Goal: Information Seeking & Learning: Learn about a topic

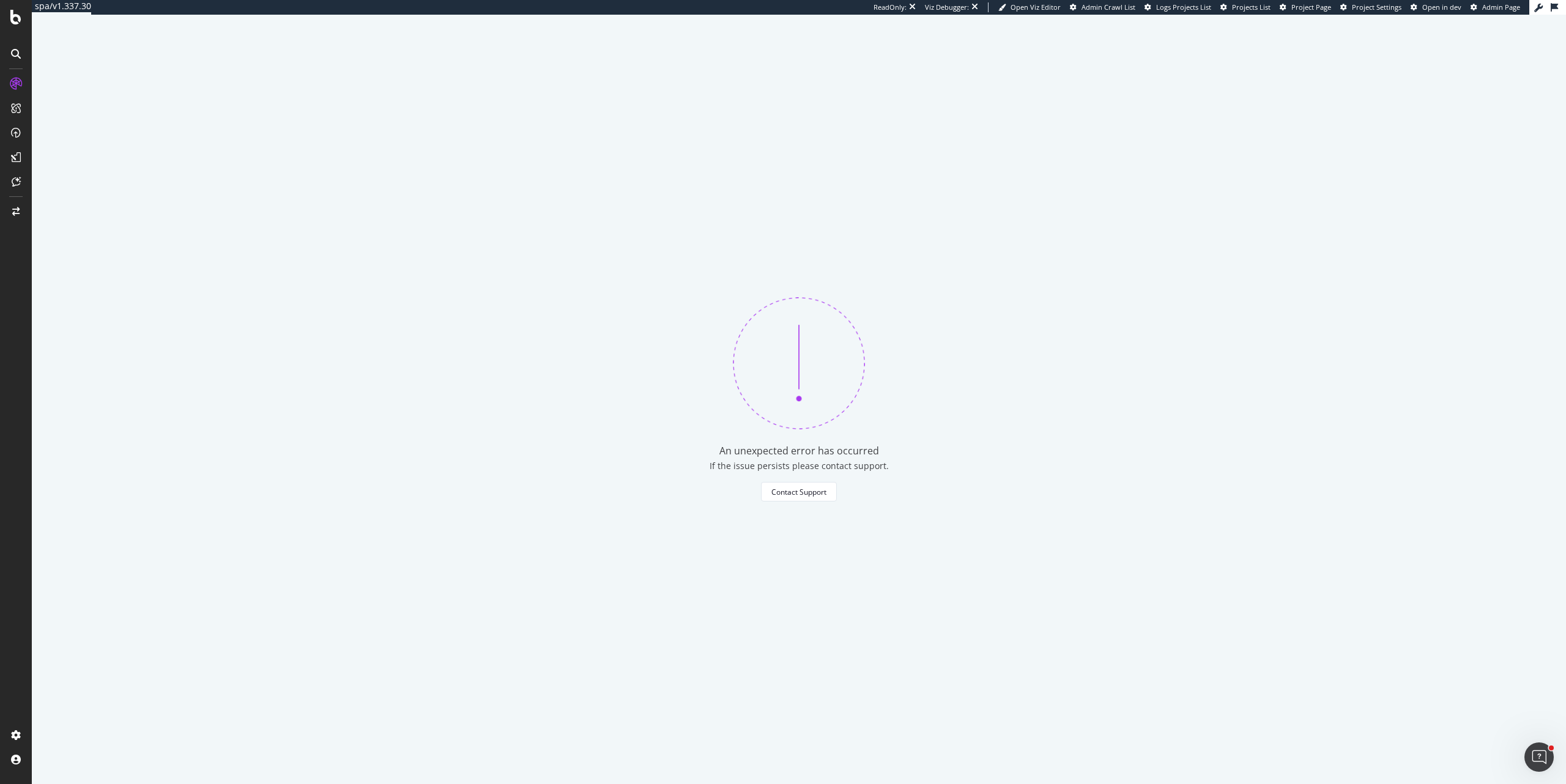
click at [438, 168] on div "An unexpected error has occurred If the issue persists please contact support. …" at bounding box center [798, 399] width 1534 height 769
click at [66, 155] on div "LogAnalyzer" at bounding box center [70, 157] width 48 height 12
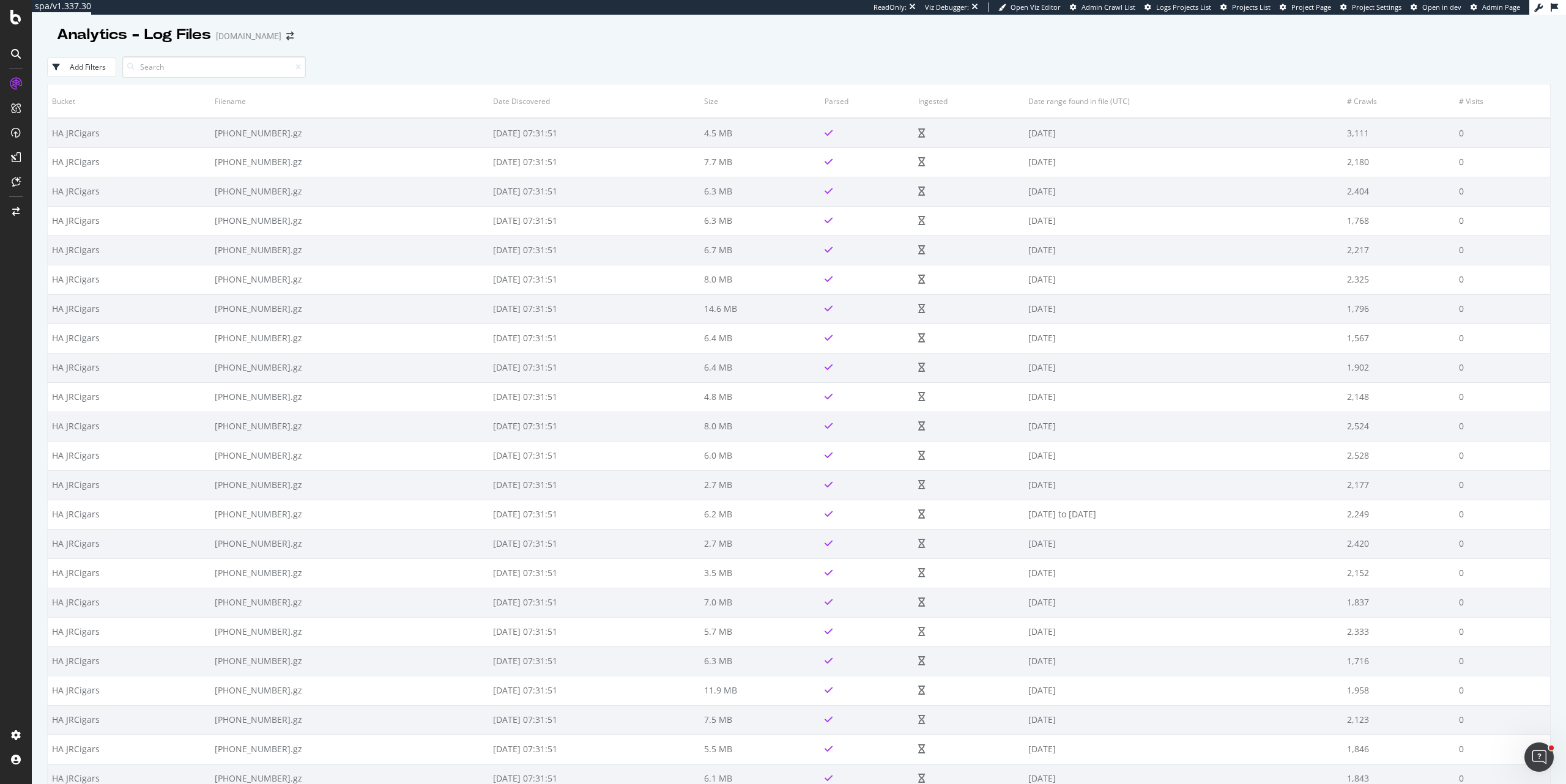
click at [478, 41] on div "Analytics - Log Files [DOMAIN_NAME]" at bounding box center [799, 30] width 1504 height 31
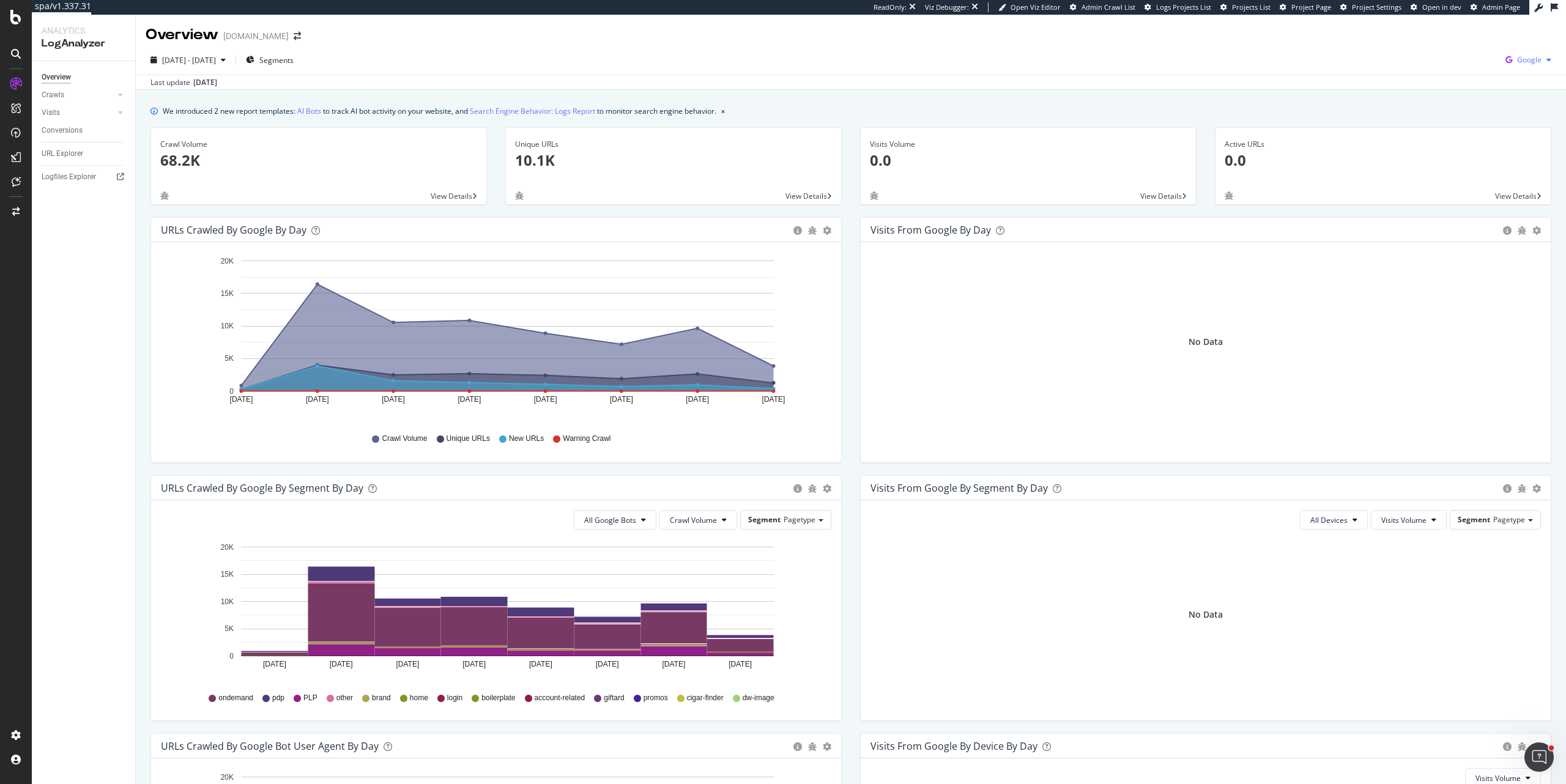
click at [1506, 57] on icon "button" at bounding box center [1509, 60] width 17 height 17
click at [1467, 66] on span "OpenAI" at bounding box center [1458, 71] width 46 height 11
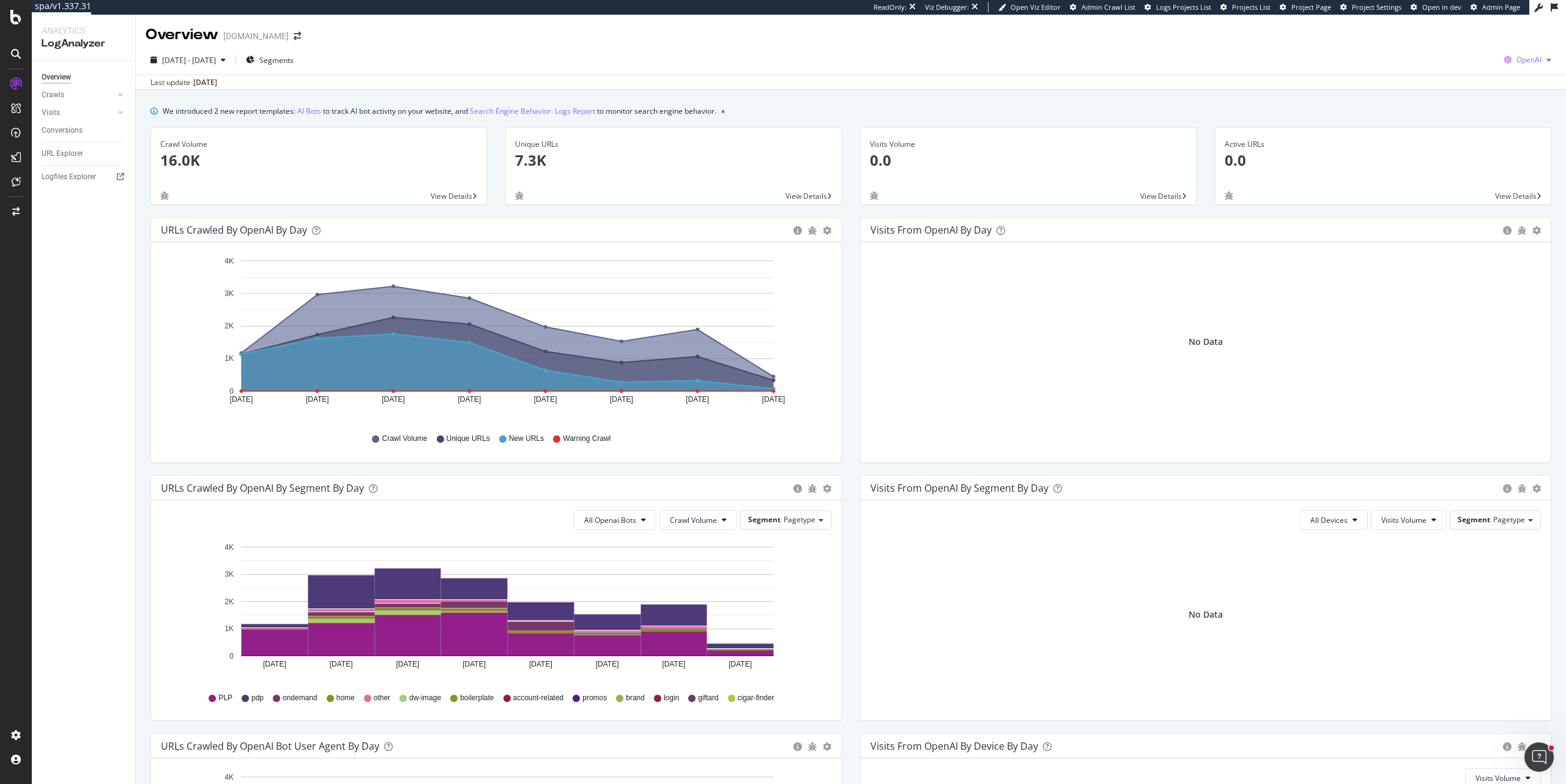
click at [1530, 62] on span "OpenAI" at bounding box center [1529, 60] width 25 height 11
click at [1465, 94] on span "Other AI Bots" at bounding box center [1457, 94] width 46 height 11
